Goal: Task Accomplishment & Management: Manage account settings

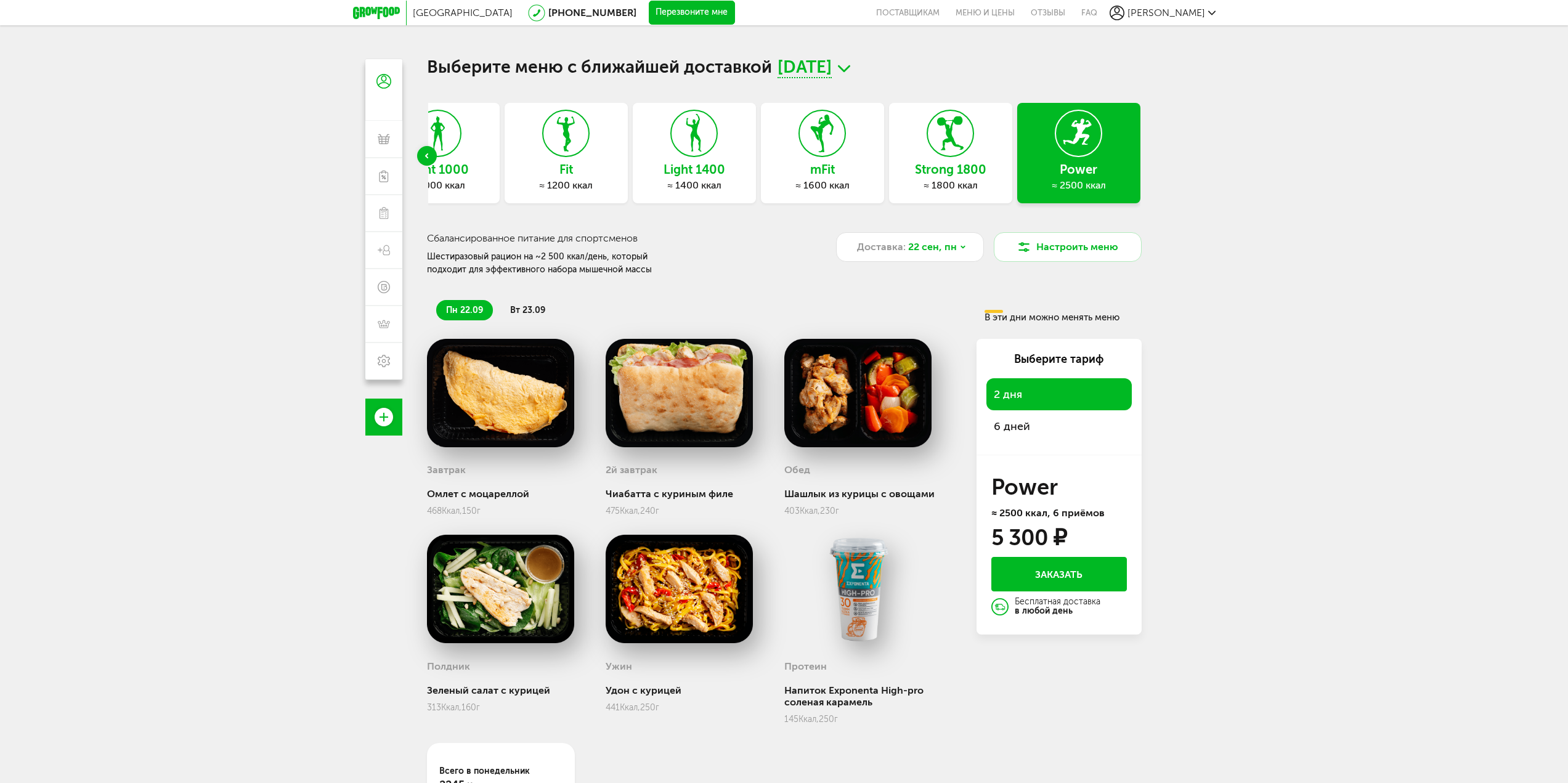
drag, startPoint x: 975, startPoint y: 310, endPoint x: 1139, endPoint y: 318, distance: 164.2
click at [1139, 318] on div "пн 22.09 вт 23.09 В эти дни можно менять меню" at bounding box center [784, 305] width 714 height 34
drag, startPoint x: 1133, startPoint y: 317, endPoint x: 982, endPoint y: 308, distance: 151.3
click at [982, 308] on div "пн 22.09 вт 23.09 В эти дни можно менять меню" at bounding box center [784, 305] width 714 height 34
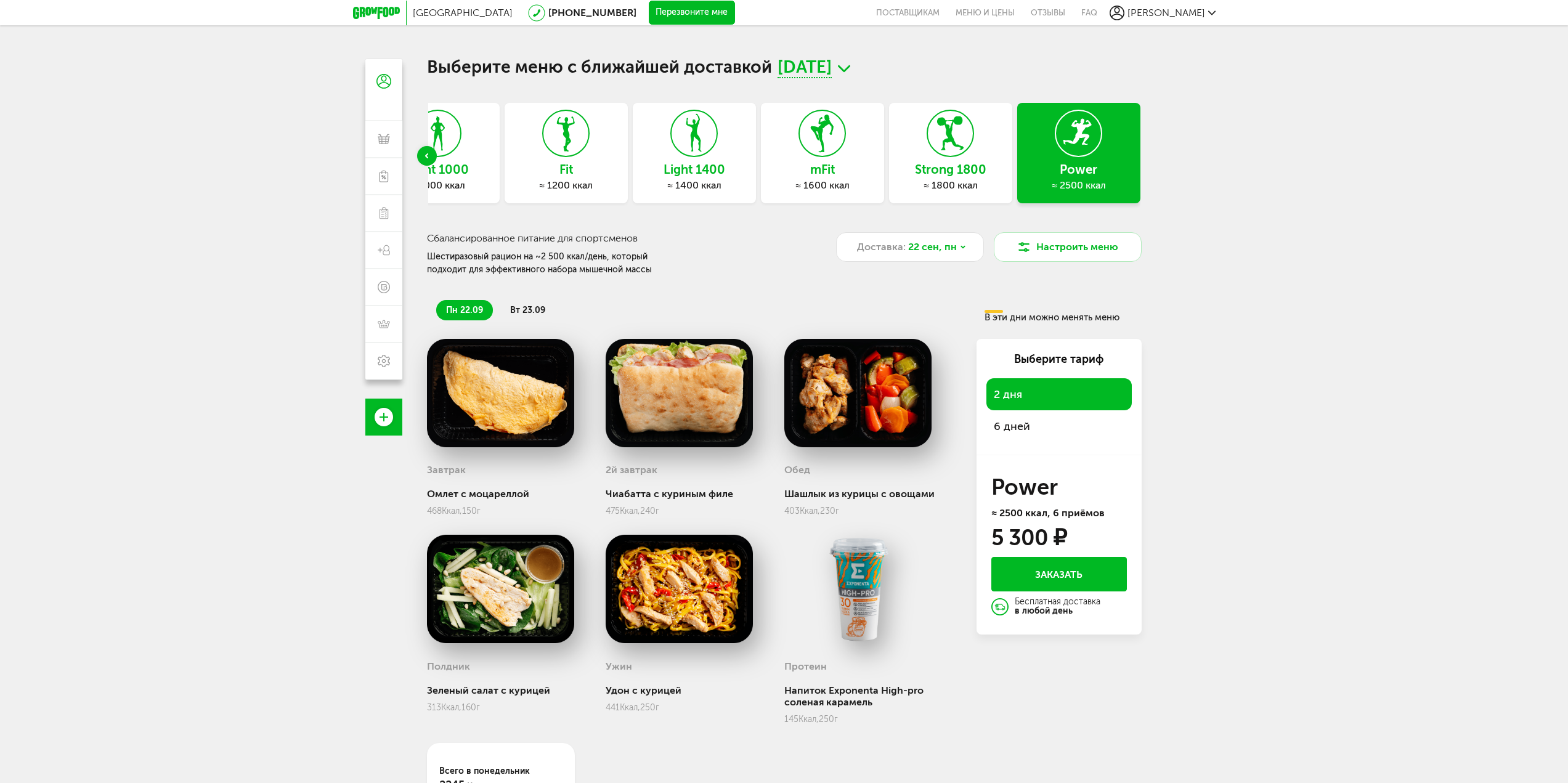
click at [982, 308] on div "пн 22.09 вт 23.09" at bounding box center [706, 310] width 558 height 20
click at [1034, 317] on div "В эти дни можно менять меню" at bounding box center [1061, 316] width 153 height 13
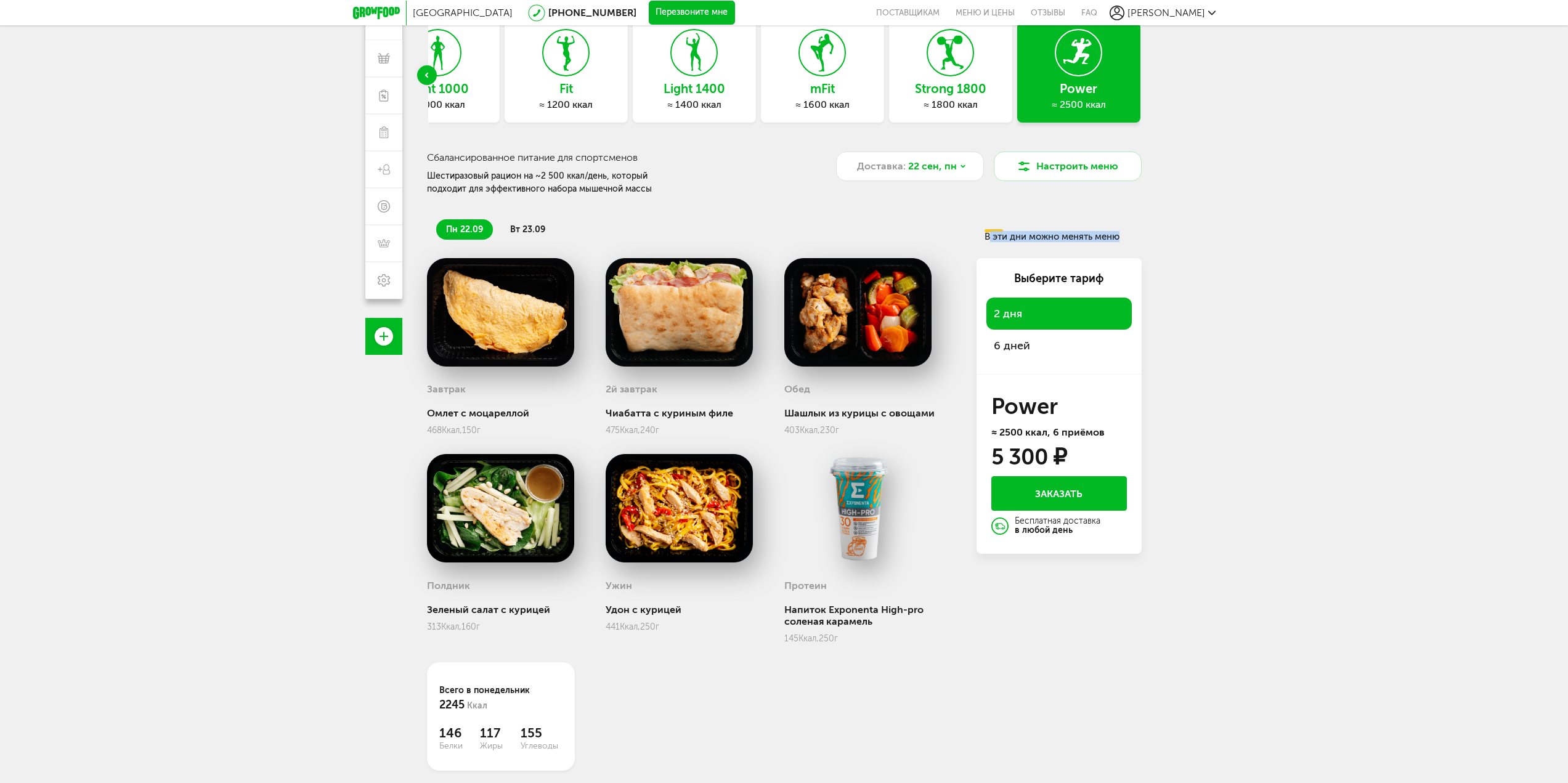
scroll to position [108, 0]
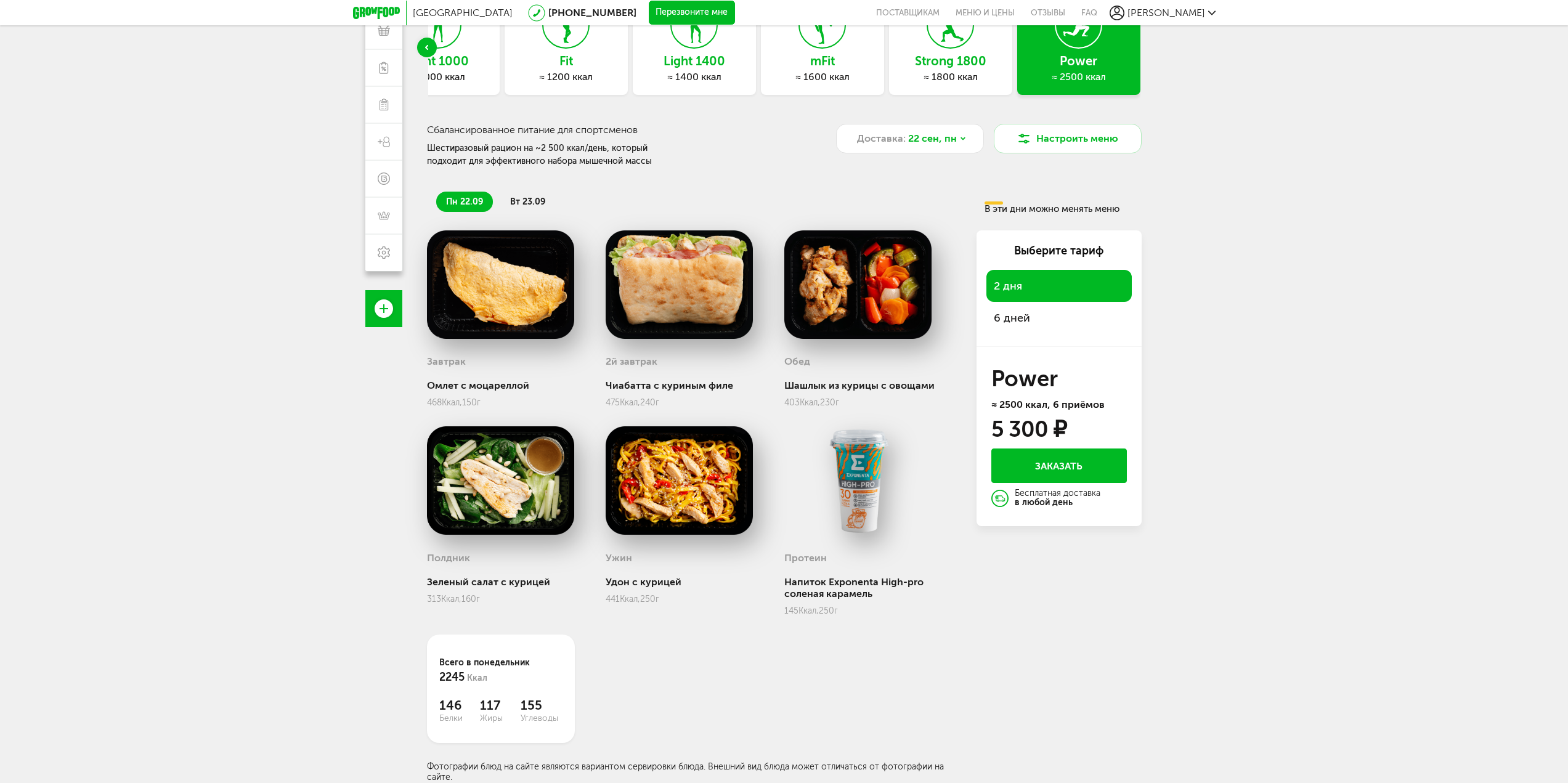
click at [519, 210] on li "вт 23.09" at bounding box center [527, 202] width 55 height 20
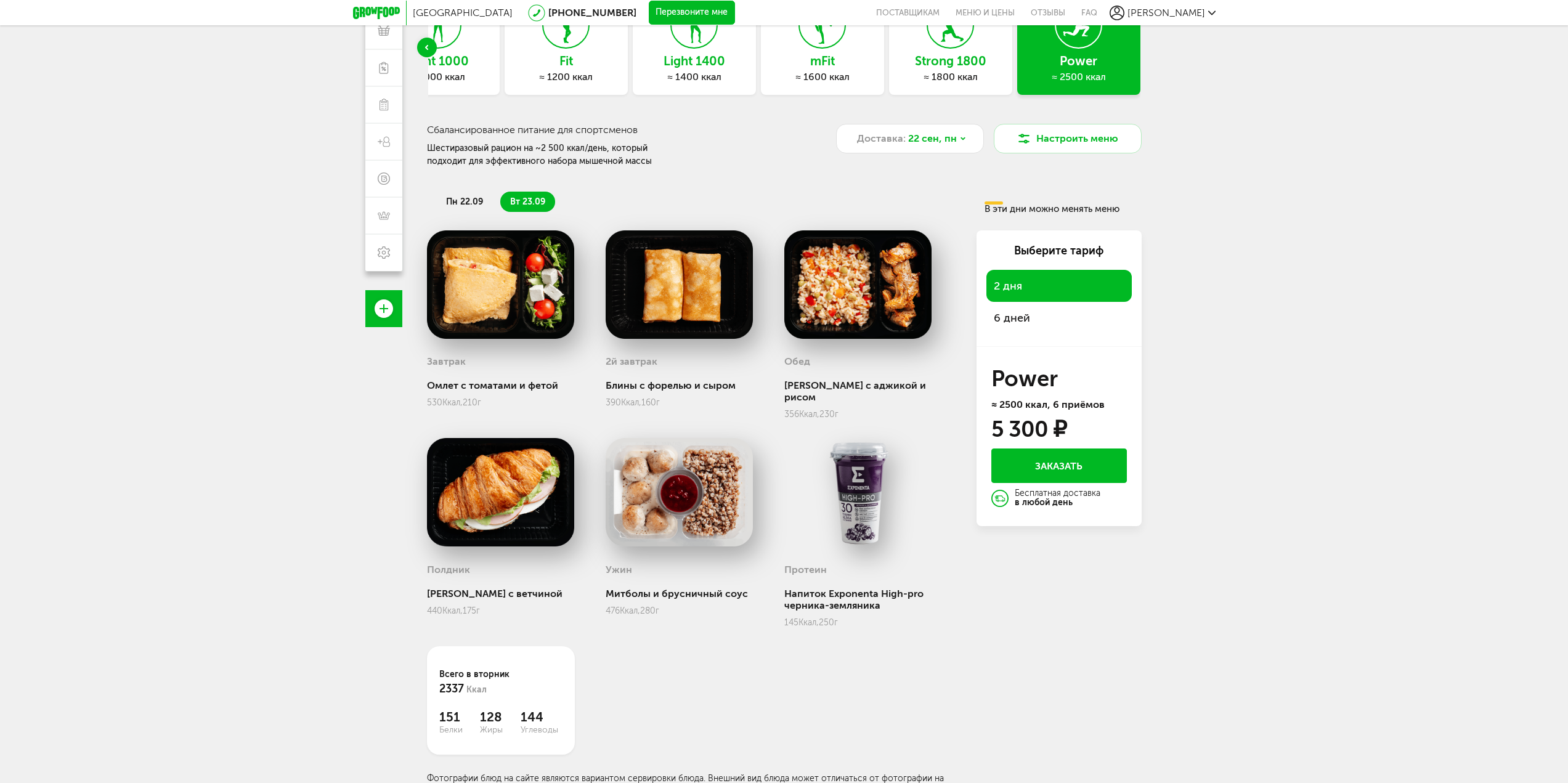
click at [459, 199] on span "пн 22.09" at bounding box center [465, 202] width 37 height 10
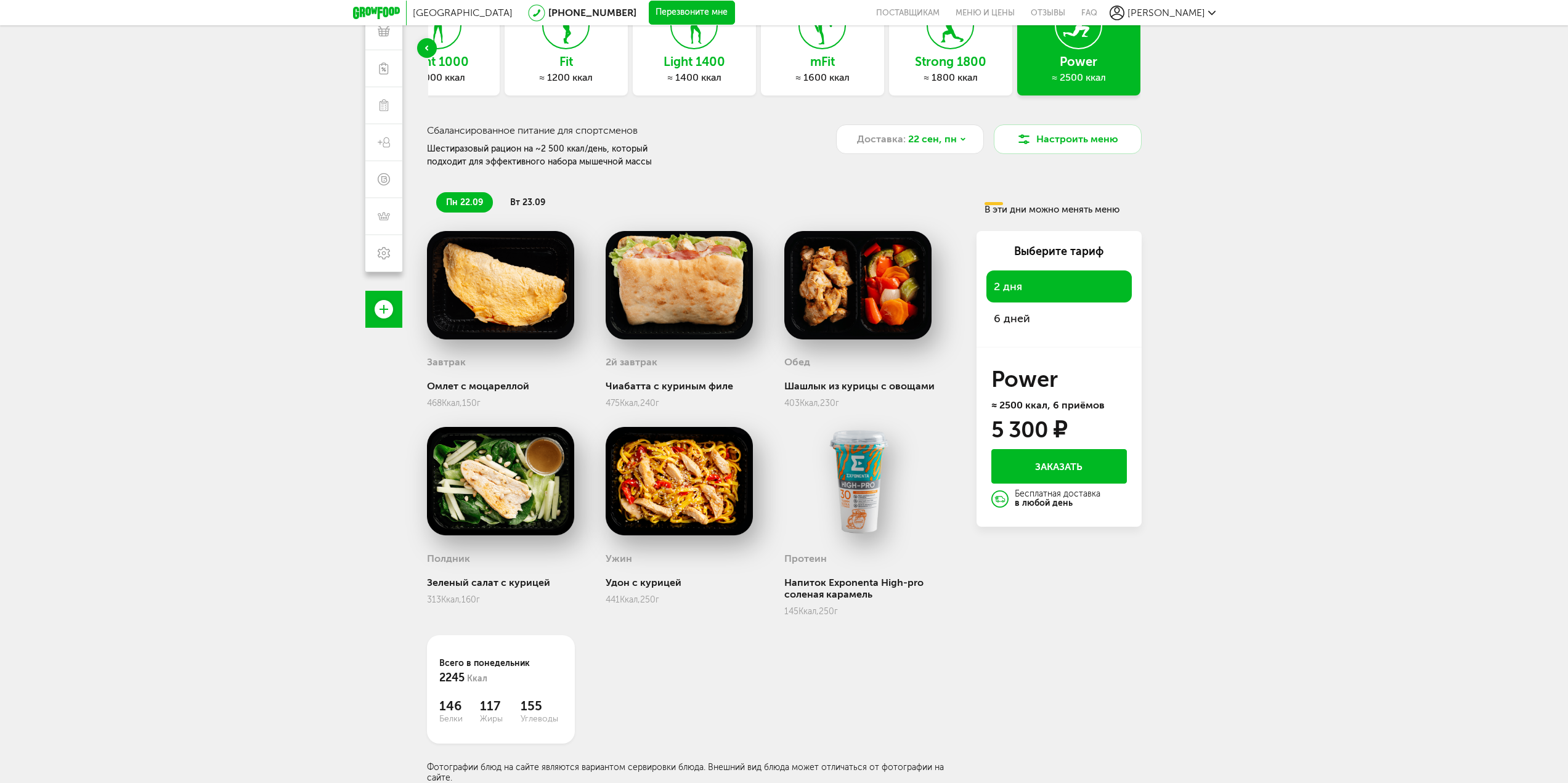
scroll to position [0, 0]
